Goal: Information Seeking & Learning: Learn about a topic

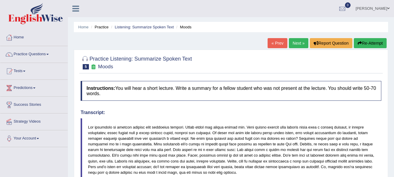
click at [296, 43] on link "Next »" at bounding box center [299, 43] width 20 height 10
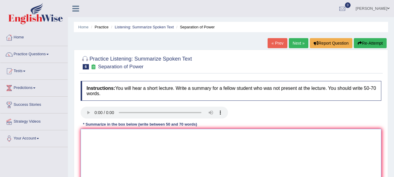
click at [128, 137] on textarea at bounding box center [231, 157] width 301 height 57
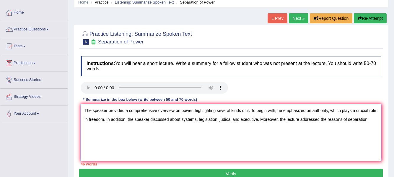
scroll to position [24, 0]
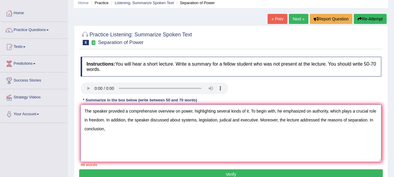
click at [228, 119] on textarea "The speaker provided a comprehensive overview on power, highlighting several ki…" at bounding box center [231, 133] width 301 height 57
click at [197, 121] on textarea "The speaker provided a comprehensive overview on power, highlighting several ki…" at bounding box center [231, 133] width 301 height 57
click at [144, 129] on textarea "The speaker provided a comprehensive overview on power, highlighting several ki…" at bounding box center [231, 133] width 301 height 57
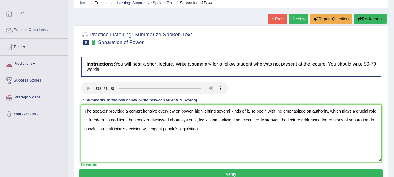
click at [368, 121] on textarea "The speaker provided a comprehensive overview on power, highlighting several ki…" at bounding box center [231, 133] width 301 height 57
click at [249, 113] on textarea "The speaker provided a comprehensive overview on power, highlighting several ki…" at bounding box center [231, 133] width 301 height 57
click at [104, 121] on textarea "The speaker provided a comprehensive overview on power, highlighting several ki…" at bounding box center [231, 133] width 301 height 57
type textarea "The speaker provided a comprehensive overview on power, highlighting several ki…"
click at [171, 174] on button "Verify" at bounding box center [231, 174] width 304 height 10
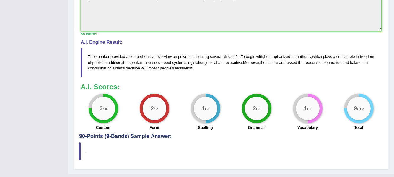
scroll to position [220, 0]
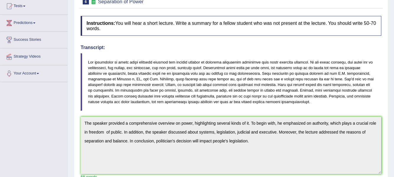
scroll to position [0, 0]
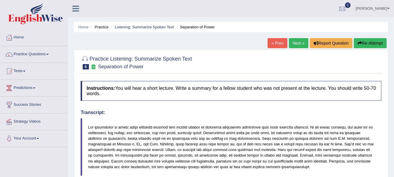
click at [301, 40] on link "Next »" at bounding box center [299, 43] width 20 height 10
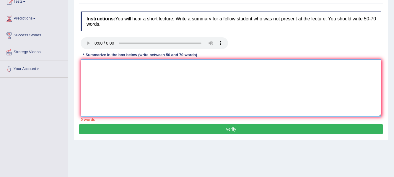
click at [218, 79] on textarea at bounding box center [231, 87] width 301 height 57
click at [187, 65] on textarea "The speaker provided a comprehensive overview of hair dressor," at bounding box center [231, 87] width 301 height 57
click at [189, 67] on textarea "The speaker provided a comprehensive overview of hair dressor," at bounding box center [231, 87] width 301 height 57
click at [203, 65] on textarea "The speaker provided a comprehensive overview of hairdressor," at bounding box center [231, 87] width 301 height 57
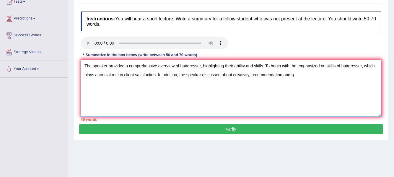
click at [362, 67] on textarea "The speaker provided a comprehensive overview of hairdresser, highlighting thei…" at bounding box center [231, 87] width 301 height 57
click at [363, 67] on textarea "The speaker provided a comprehensive overview of hairdresser, highlighting thei…" at bounding box center [231, 87] width 301 height 57
click at [158, 75] on textarea "The speaker provided a comprehensive overview of hairdresser, highlighting thei…" at bounding box center [231, 87] width 301 height 57
click at [325, 75] on textarea "The speaker provided a comprehensive overview of hairdresser, highlighting thei…" at bounding box center [231, 87] width 301 height 57
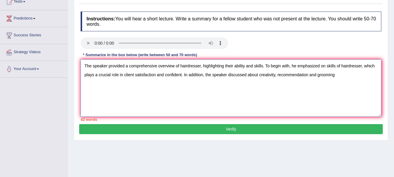
click at [310, 76] on textarea "The speaker provided a comprehensive overview of hairdresser, highlighting thei…" at bounding box center [231, 87] width 301 height 57
click at [353, 77] on textarea "The speaker provided a comprehensive overview of hairdresser, highlighting thei…" at bounding box center [231, 87] width 301 height 57
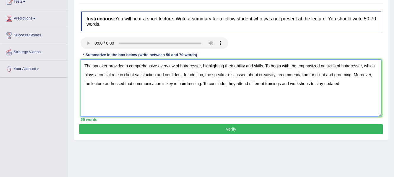
click at [279, 76] on textarea "The speaker provided a comprehensive overview of hairdresser, highlighting thei…" at bounding box center [231, 87] width 301 height 57
click at [278, 74] on textarea "The speaker provided a comprehensive overview of hairdresser, highlighting thei…" at bounding box center [231, 87] width 301 height 57
click at [102, 85] on textarea "The speaker provided a comprehensive overview of hairdresser, highlighting thei…" at bounding box center [231, 87] width 301 height 57
type textarea "The speaker provided a comprehensive overview of hairdresser, highlighting thei…"
click at [207, 129] on button "Verify" at bounding box center [231, 129] width 304 height 10
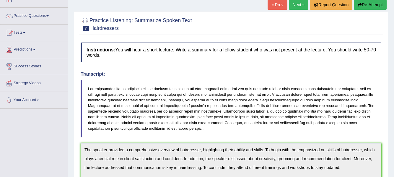
scroll to position [16, 0]
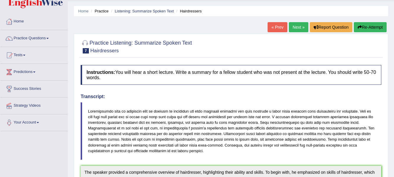
click at [289, 32] on link "Next »" at bounding box center [299, 27] width 20 height 10
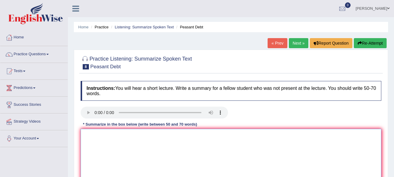
click at [93, 141] on textarea at bounding box center [231, 157] width 301 height 57
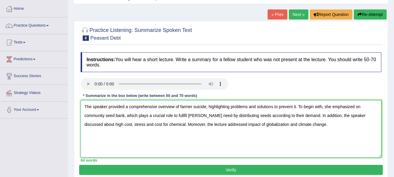
scroll to position [30, 0]
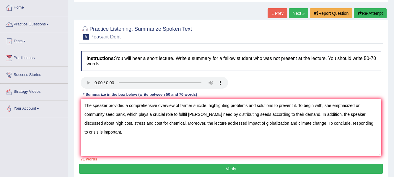
click at [287, 114] on textarea "The speaker provided a comprehensive overview of farmer suicide, highlighting p…" at bounding box center [231, 127] width 301 height 57
click at [294, 106] on textarea "The speaker provided a comprehensive overview of farmer suicide, highlighting p…" at bounding box center [231, 127] width 301 height 57
click at [296, 105] on textarea "The speaker provided a comprehensive overview of farmer suicide, highlighting p…" at bounding box center [231, 127] width 301 height 57
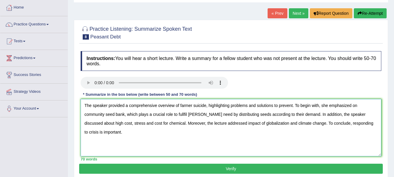
click at [281, 105] on textarea "The speaker provided a comprehensive overview of farmer suicide, highlighting p…" at bounding box center [231, 127] width 301 height 57
click at [280, 106] on textarea "The speaker provided a comprehensive overview of farmer suicide, highlighting p…" at bounding box center [231, 127] width 301 height 57
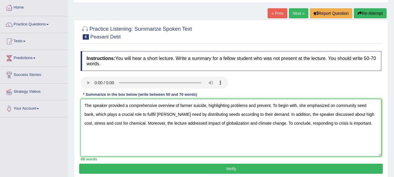
click at [271, 106] on textarea "The speaker provided a comprehensive overview of farmer suicide, highlighting p…" at bounding box center [231, 127] width 301 height 57
click at [317, 123] on textarea "The speaker provided a comprehensive overview of farmer suicide, highlighting p…" at bounding box center [231, 127] width 301 height 57
click at [374, 124] on textarea "The speaker provided a comprehensive overview of farmer suicide, highlighting p…" at bounding box center [231, 127] width 301 height 57
type textarea "The speaker provided a comprehensive overview of farmer suicide, highlighting p…"
click at [336, 169] on button "Verify" at bounding box center [231, 169] width 304 height 10
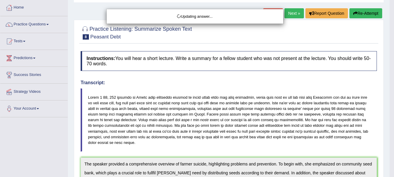
drag, startPoint x: 396, startPoint y: 49, endPoint x: 393, endPoint y: 100, distance: 50.9
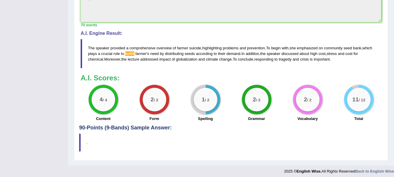
scroll to position [226, 0]
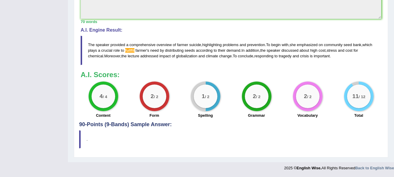
click at [134, 50] on span "fullfil" at bounding box center [129, 50] width 9 height 4
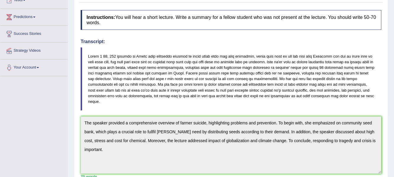
scroll to position [0, 0]
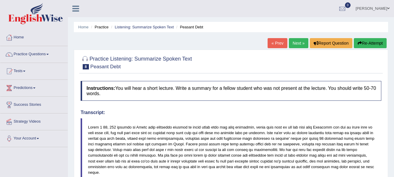
click at [296, 43] on link "Next »" at bounding box center [299, 43] width 20 height 10
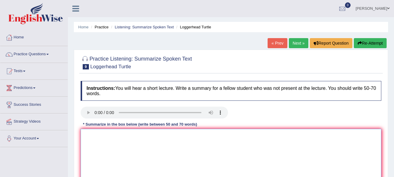
click at [99, 132] on textarea at bounding box center [231, 157] width 301 height 57
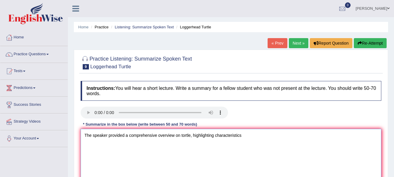
click at [215, 136] on textarea "The speaker provided a comprehensive overview on tortle, highlighting character…" at bounding box center [231, 157] width 301 height 57
click at [253, 138] on textarea "The speaker provided a comprehensive overview on tortle, highlighting their cha…" at bounding box center [231, 157] width 301 height 57
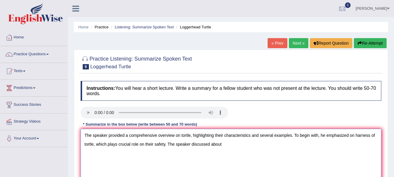
click at [176, 145] on textarea "The speaker provided a comprehensive overview on tortle, highlighting their cha…" at bounding box center [231, 157] width 301 height 57
click at [250, 144] on textarea "The speaker provided a comprehensive overview on tortle, highlighting their cha…" at bounding box center [231, 157] width 301 height 57
click at [278, 146] on textarea "The speaker provided a comprehensive overview on tortle, highlighting their cha…" at bounding box center [231, 157] width 301 height 57
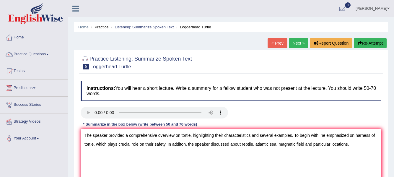
click at [357, 144] on textarea "The speaker provided a comprehensive overview on tortle, highlighting their cha…" at bounding box center [231, 157] width 301 height 57
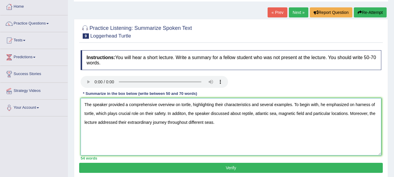
scroll to position [35, 0]
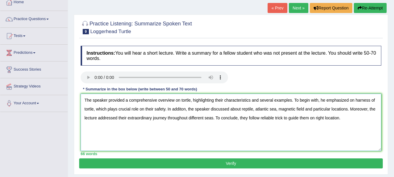
click at [277, 111] on textarea "The speaker provided a comprehensive overview on tortle, highlighting their cha…" at bounding box center [231, 122] width 301 height 57
click at [253, 109] on textarea "The speaker provided a comprehensive overview on tortle, highlighting their cha…" at bounding box center [231, 122] width 301 height 57
click at [374, 110] on textarea "The speaker provided a comprehensive overview on tortle, highlighting their cha…" at bounding box center [231, 122] width 301 height 57
click at [369, 111] on textarea "The speaker provided a comprehensive overview on tortle, highlighting their cha…" at bounding box center [231, 122] width 301 height 57
click at [351, 119] on textarea "The speaker provided a comprehensive overview on tortle, highlighting their cha…" at bounding box center [231, 122] width 301 height 57
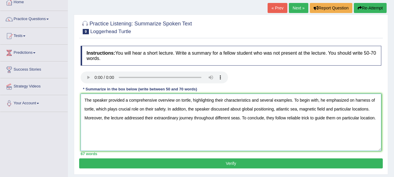
click at [369, 108] on textarea "The speaker provided a comprehensive overview on tortle, highlighting their cha…" at bounding box center [231, 122] width 301 height 57
type textarea "The speaker provided a comprehensive overview on tortle, highlighting their cha…"
click at [352, 163] on button "Verify" at bounding box center [231, 163] width 304 height 10
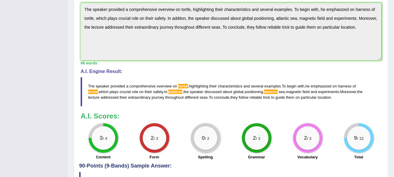
scroll to position [197, 0]
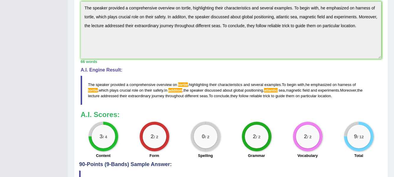
click at [184, 76] on blockquote "The speaker provided a comprehensive overview on tortle , highlighting their ch…" at bounding box center [231, 90] width 301 height 29
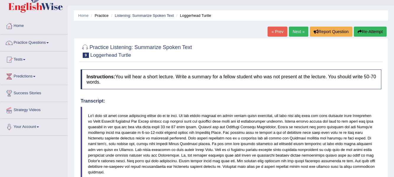
scroll to position [0, 0]
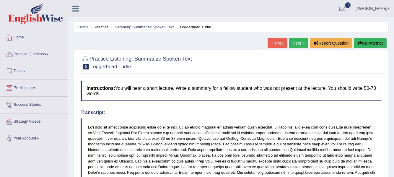
click at [49, 55] on span at bounding box center [47, 54] width 2 height 1
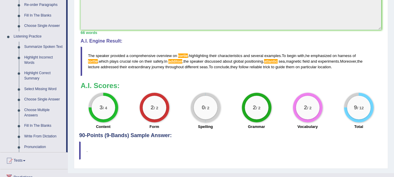
scroll to position [231, 0]
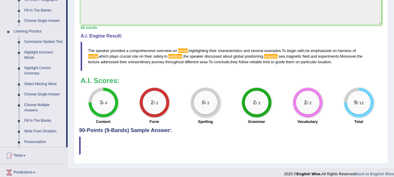
click at [41, 69] on link "Highlight Correct Summary" at bounding box center [44, 71] width 45 height 16
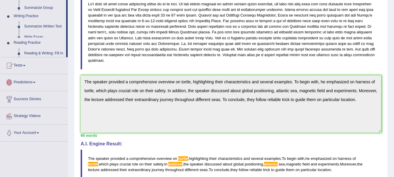
scroll to position [231, 0]
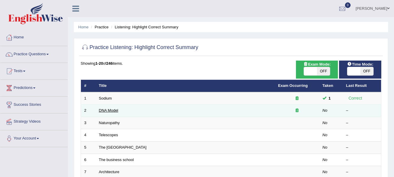
click at [112, 111] on link "DNA Model" at bounding box center [109, 110] width 20 height 4
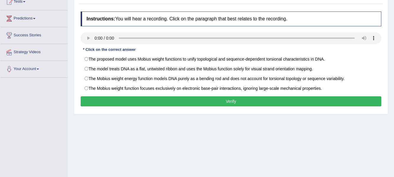
scroll to position [71, 0]
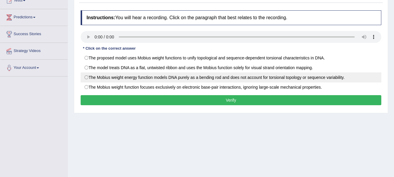
click at [229, 77] on label "The Mobius weight energy function models DNA purely as a bending rod and does n…" at bounding box center [231, 77] width 301 height 10
radio input "true"
click at [229, 77] on label "The Mobius weight energy function models DNA purely as a bending rod and does n…" at bounding box center [231, 77] width 301 height 10
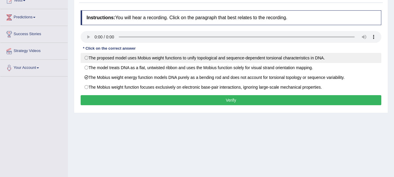
click at [226, 59] on label "The proposed model uses Mobius weight functions to unify topological and sequen…" at bounding box center [231, 58] width 301 height 10
radio input "true"
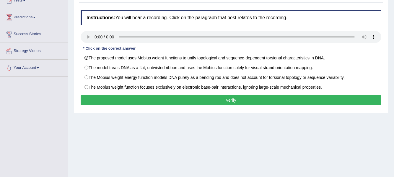
click at [227, 102] on button "Verify" at bounding box center [231, 100] width 301 height 10
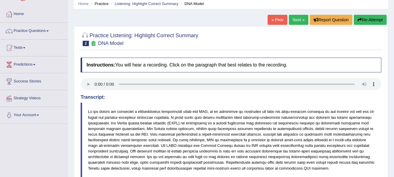
scroll to position [0, 0]
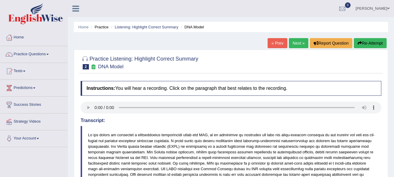
click at [298, 44] on link "Next »" at bounding box center [299, 43] width 20 height 10
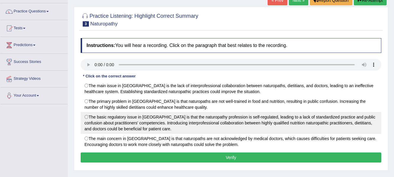
click at [184, 119] on label "The basic regulatory issue in [GEOGRAPHIC_DATA] is that the naturopathy profess…" at bounding box center [231, 123] width 301 height 22
radio input "true"
click at [210, 118] on label "The basic regulatory issue in [GEOGRAPHIC_DATA] is that the naturopathy profess…" at bounding box center [231, 123] width 301 height 22
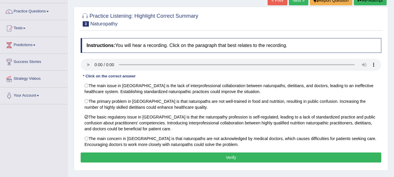
click at [203, 158] on button "Verify" at bounding box center [231, 158] width 301 height 10
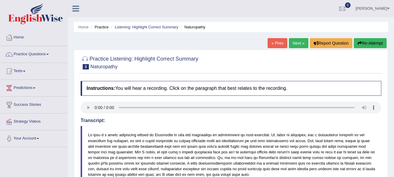
click at [296, 43] on link "Next »" at bounding box center [299, 43] width 20 height 10
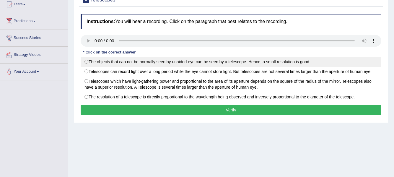
click at [200, 62] on label "The objects that can not be normally seen by unaided eye can be seen by a teles…" at bounding box center [231, 62] width 301 height 10
radio input "true"
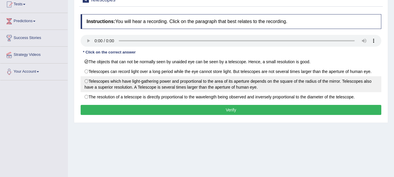
click at [201, 84] on label "Telescopes which have light-gathering power and proportional to the area of its…" at bounding box center [231, 84] width 301 height 16
radio input "true"
drag, startPoint x: 215, startPoint y: 75, endPoint x: 215, endPoint y: 80, distance: 5.6
click at [215, 80] on div "The objects that can not be normally seen by unaided eye can be seen by a teles…" at bounding box center [231, 79] width 301 height 45
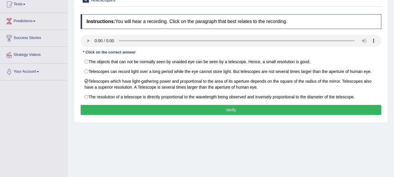
click at [220, 110] on button "Verify" at bounding box center [231, 110] width 301 height 10
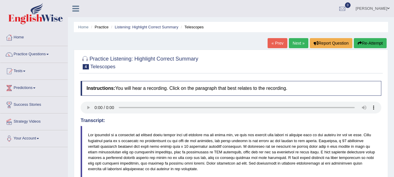
click at [298, 44] on link "Next »" at bounding box center [299, 43] width 20 height 10
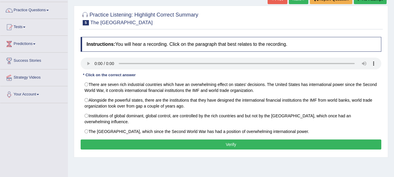
click at [284, 71] on div "Instructions: You will hear a recording. Click on the paragraph that best relat…" at bounding box center [231, 94] width 304 height 120
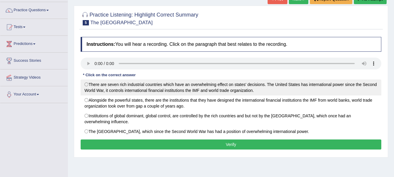
click at [262, 92] on label "There are seven rich industrial countries which have an overwhelming effect on …" at bounding box center [231, 88] width 301 height 16
radio input "true"
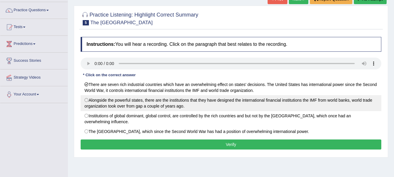
click at [245, 101] on label "Alongside the powerful states, there are the institutions that they have design…" at bounding box center [231, 103] width 301 height 16
radio input "true"
click at [245, 101] on label "Alongside the powerful states, there are the institutions that they have design…" at bounding box center [231, 103] width 301 height 16
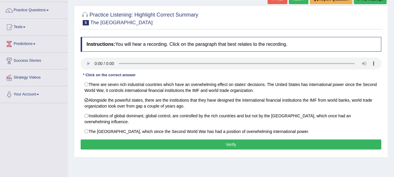
click at [264, 146] on button "Verify" at bounding box center [231, 145] width 301 height 10
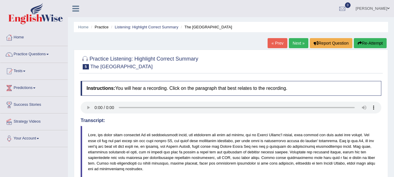
click at [300, 42] on link "Next »" at bounding box center [299, 43] width 20 height 10
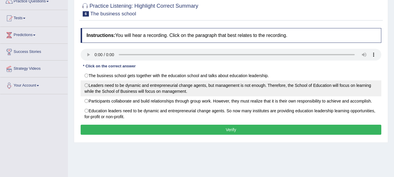
click at [151, 85] on label "Leaders need to be dynamic and entrepreneurial change agents, but management is…" at bounding box center [231, 88] width 301 height 16
radio input "true"
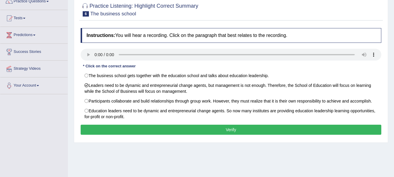
click at [187, 127] on button "Verify" at bounding box center [231, 130] width 301 height 10
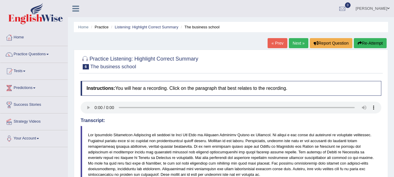
click at [299, 44] on link "Next »" at bounding box center [299, 43] width 20 height 10
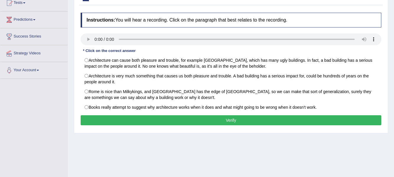
scroll to position [69, 0]
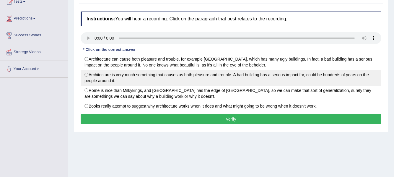
drag, startPoint x: 106, startPoint y: 72, endPoint x: 128, endPoint y: 77, distance: 22.6
click at [128, 77] on label "Architecture is very much something that causes us both pleasure and trouble. A…" at bounding box center [231, 78] width 301 height 16
radio input "true"
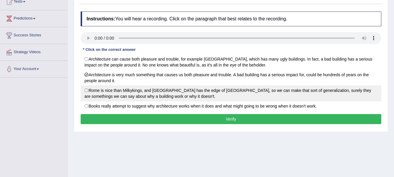
click at [161, 93] on label "Rome is nice than Milkykings, and San Francisco has the edge of Frankfurt, so w…" at bounding box center [231, 93] width 301 height 16
radio input "true"
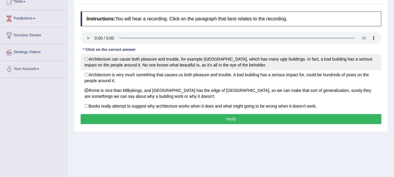
click at [87, 58] on label "Architecture can cause both pleasure and trouble, for example London, which has…" at bounding box center [231, 62] width 301 height 16
radio input "true"
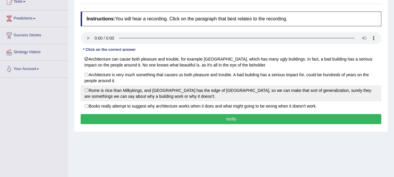
click at [205, 101] on label "Rome is nice than Milkykings, and San Francisco has the edge of Frankfurt, so w…" at bounding box center [231, 93] width 301 height 16
radio input "true"
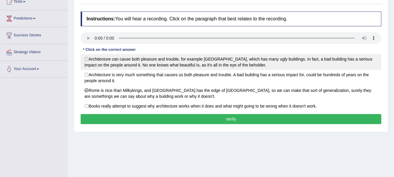
click at [216, 65] on label "Architecture can cause both pleasure and trouble, for example London, which has…" at bounding box center [231, 62] width 301 height 16
radio input "true"
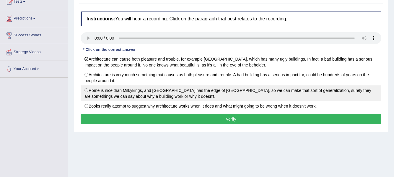
click at [220, 95] on label "Rome is nice than Milkykings, and San Francisco has the edge of Frankfurt, so w…" at bounding box center [231, 93] width 301 height 16
radio input "true"
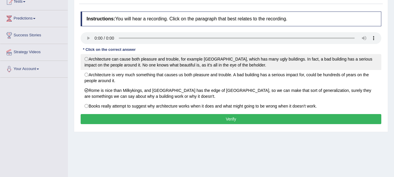
click at [230, 62] on label "Architecture can cause both pleasure and trouble, for example London, which has…" at bounding box center [231, 62] width 301 height 16
radio input "true"
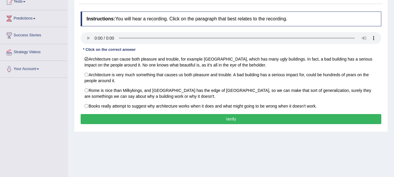
click at [230, 119] on button "Verify" at bounding box center [231, 119] width 301 height 10
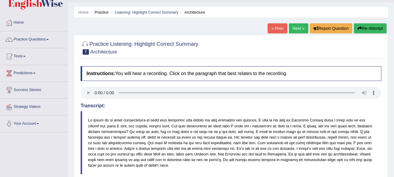
scroll to position [0, 0]
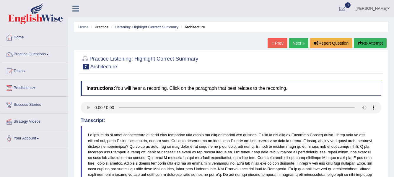
click at [296, 43] on link "Next »" at bounding box center [299, 43] width 20 height 10
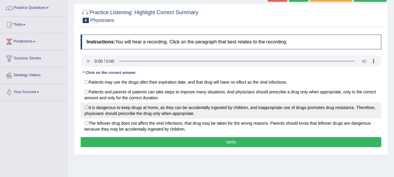
click at [133, 106] on label "It is dangerous to keep drugs at home, as they can be accidentally ingested by …" at bounding box center [231, 111] width 301 height 16
radio input "true"
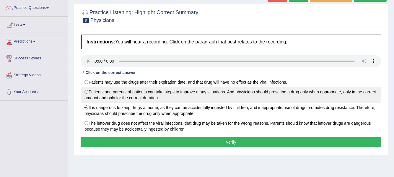
click at [235, 93] on label "Patients and parents of patients can take steps to improve many situations. And…" at bounding box center [231, 95] width 301 height 16
radio input "true"
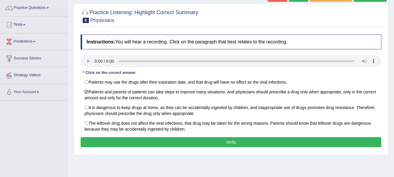
click at [238, 142] on button "Verify" at bounding box center [231, 142] width 301 height 10
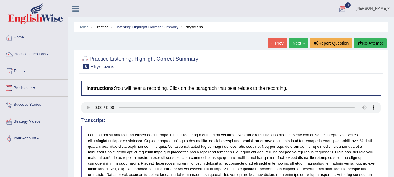
click at [300, 43] on link "Next »" at bounding box center [299, 43] width 20 height 10
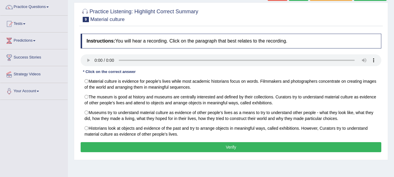
scroll to position [48, 0]
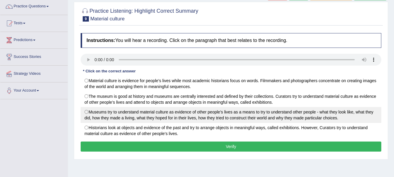
click at [169, 118] on label "Museums try to understand material culture as evidence of other people’s lives …" at bounding box center [231, 115] width 301 height 16
radio input "true"
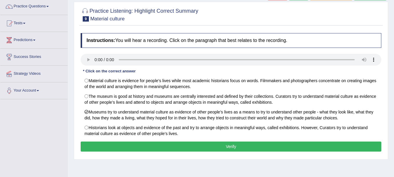
click at [232, 145] on button "Verify" at bounding box center [231, 147] width 301 height 10
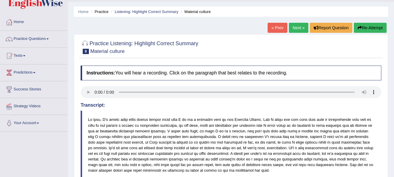
scroll to position [0, 0]
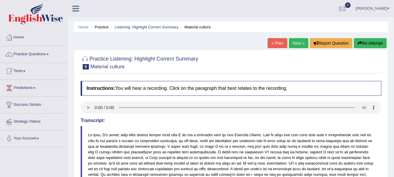
click at [300, 46] on link "Next »" at bounding box center [299, 43] width 20 height 10
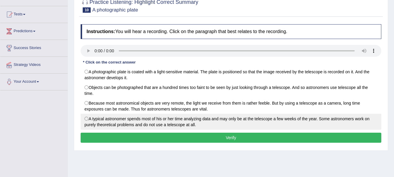
click at [104, 121] on label "A typical astronomer spends most of his or her time analyzing data and may only…" at bounding box center [231, 122] width 301 height 16
radio input "true"
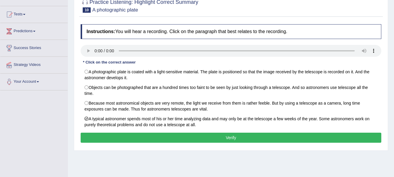
click at [236, 140] on button "Verify" at bounding box center [231, 138] width 301 height 10
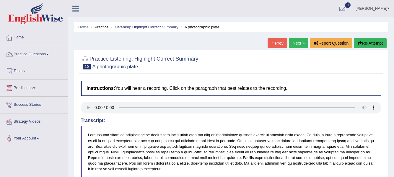
click at [298, 43] on link "Next »" at bounding box center [299, 43] width 20 height 10
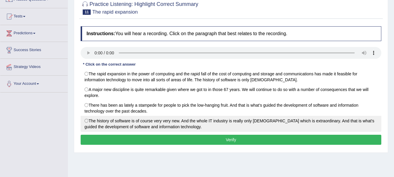
click at [187, 119] on label "The history of software is of course very very new. And the whole IT industry i…" at bounding box center [231, 124] width 301 height 16
radio input "true"
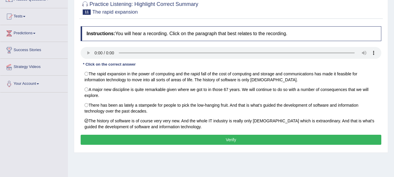
click at [223, 139] on button "Verify" at bounding box center [231, 140] width 301 height 10
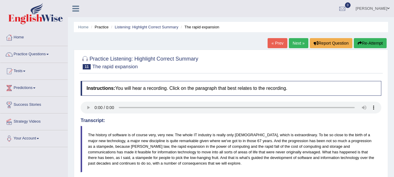
click at [304, 39] on link "Next »" at bounding box center [299, 43] width 20 height 10
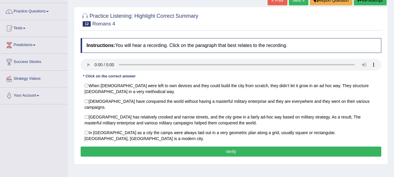
scroll to position [45, 0]
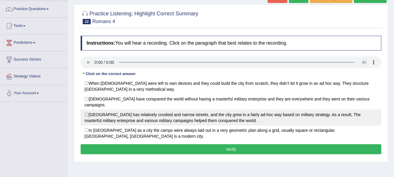
click at [93, 110] on label "[GEOGRAPHIC_DATA] has relatively crooked and narrow streets, and the city grew …" at bounding box center [231, 118] width 301 height 16
radio input "true"
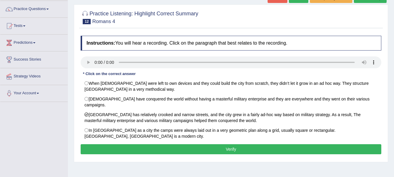
click at [144, 144] on button "Verify" at bounding box center [231, 149] width 301 height 10
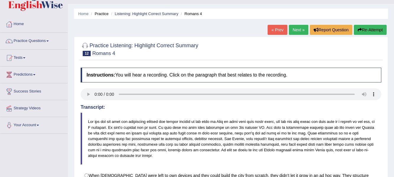
scroll to position [0, 0]
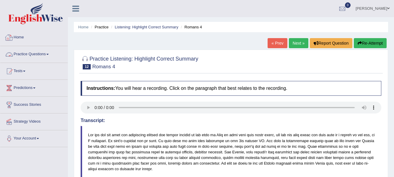
click at [41, 59] on link "Practice Questions" at bounding box center [33, 53] width 67 height 15
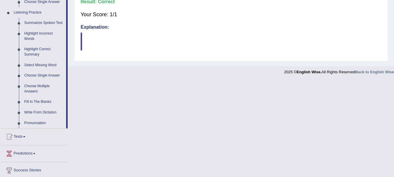
scroll to position [251, 0]
